Goal: Information Seeking & Learning: Learn about a topic

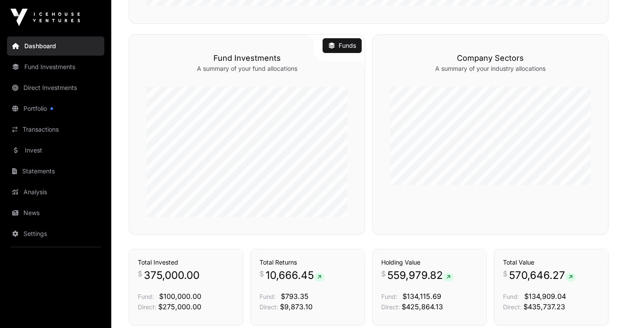
scroll to position [430, 0]
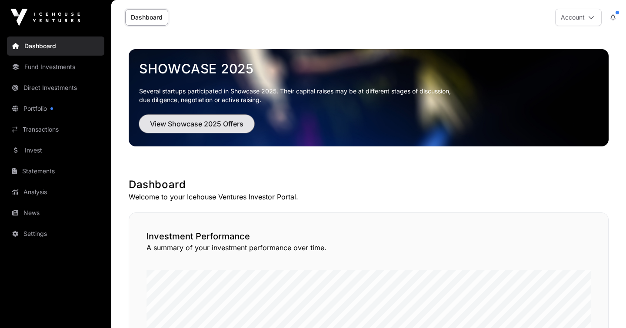
click at [200, 133] on button "View Showcase 2025 Offers" at bounding box center [196, 124] width 115 height 18
click at [195, 121] on span "View Showcase 2025 Offers" at bounding box center [196, 124] width 93 height 10
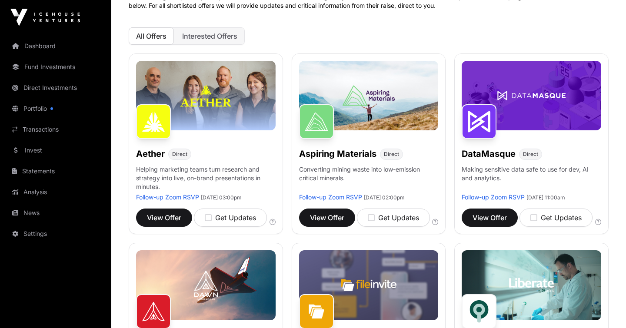
scroll to position [79, 0]
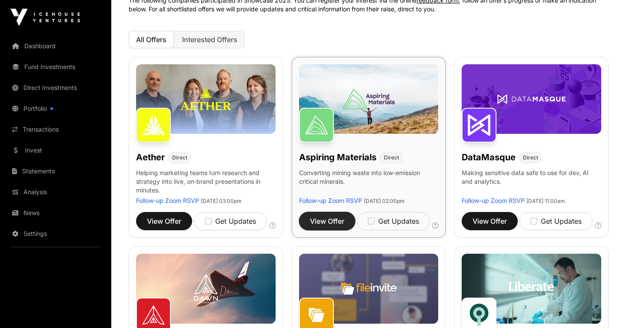
click at [307, 230] on button "View Offer" at bounding box center [327, 221] width 56 height 18
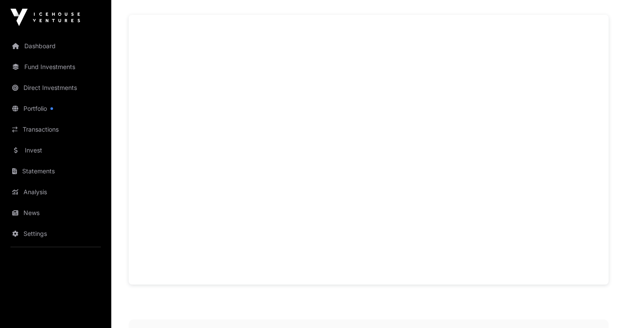
scroll to position [594, 0]
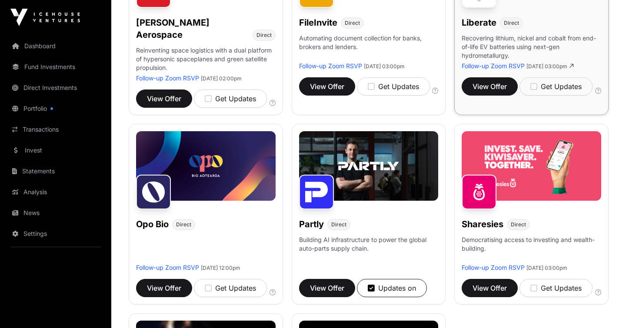
scroll to position [406, 0]
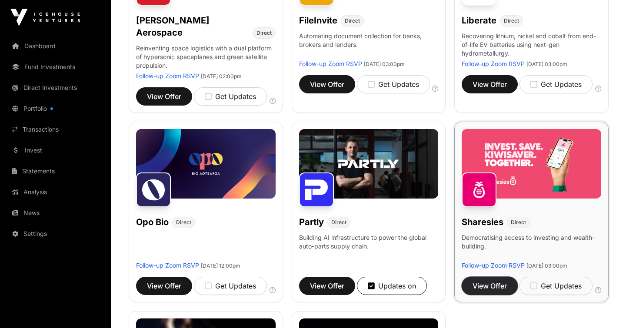
click at [500, 291] on span "View Offer" at bounding box center [490, 286] width 34 height 10
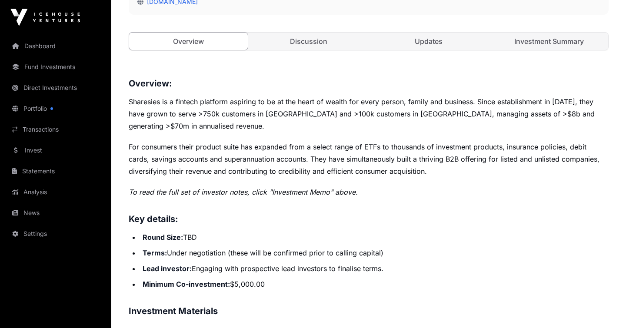
scroll to position [298, 0]
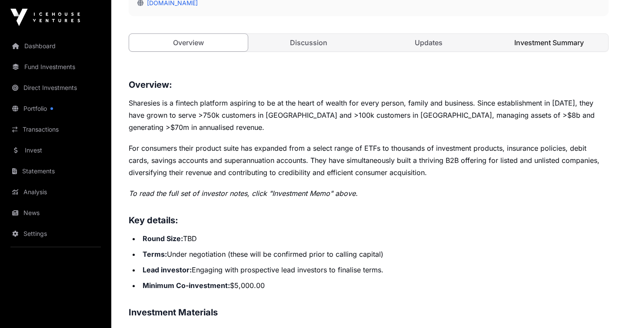
click at [519, 48] on link "Investment Summary" at bounding box center [549, 42] width 119 height 17
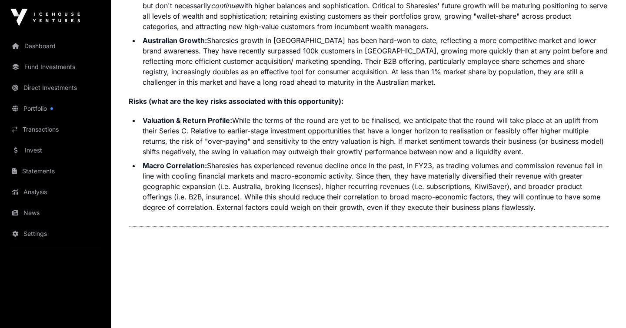
scroll to position [2242, 0]
